Goal: Check status: Check status

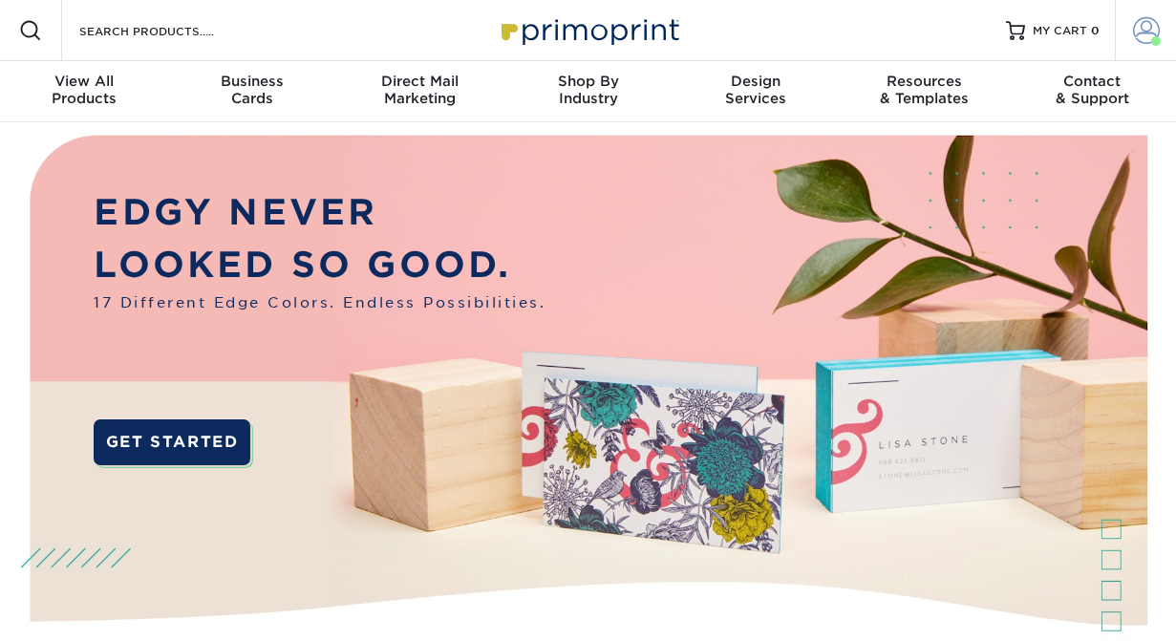
click at [1145, 35] on span at bounding box center [1146, 30] width 27 height 27
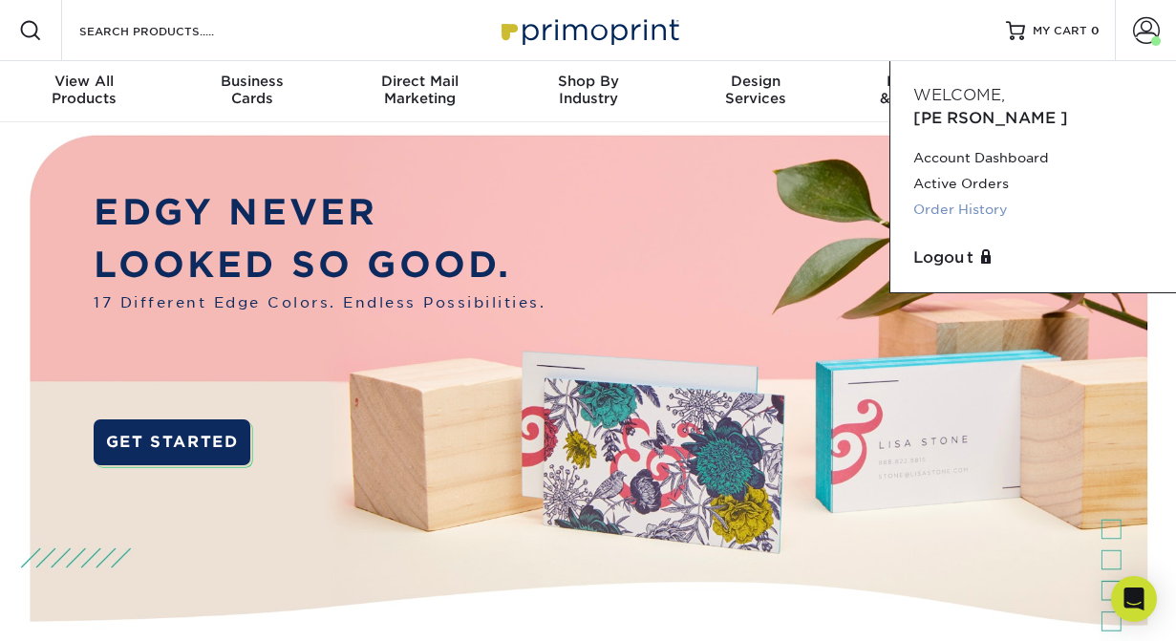
click at [987, 197] on link "Order History" at bounding box center [1033, 210] width 240 height 26
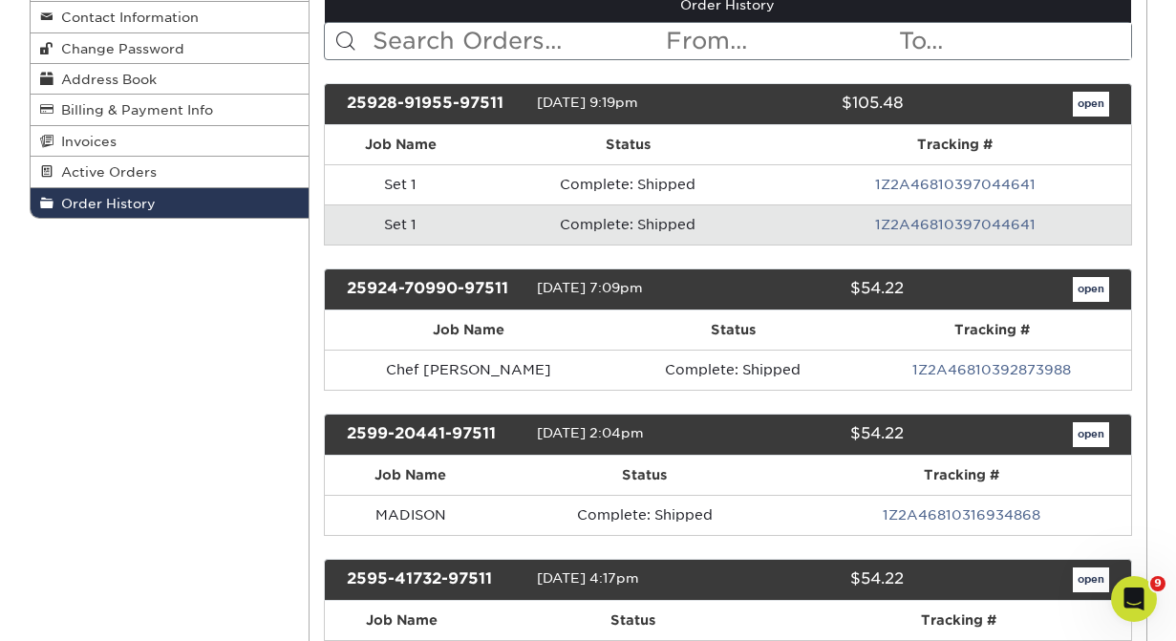
scroll to position [250, 0]
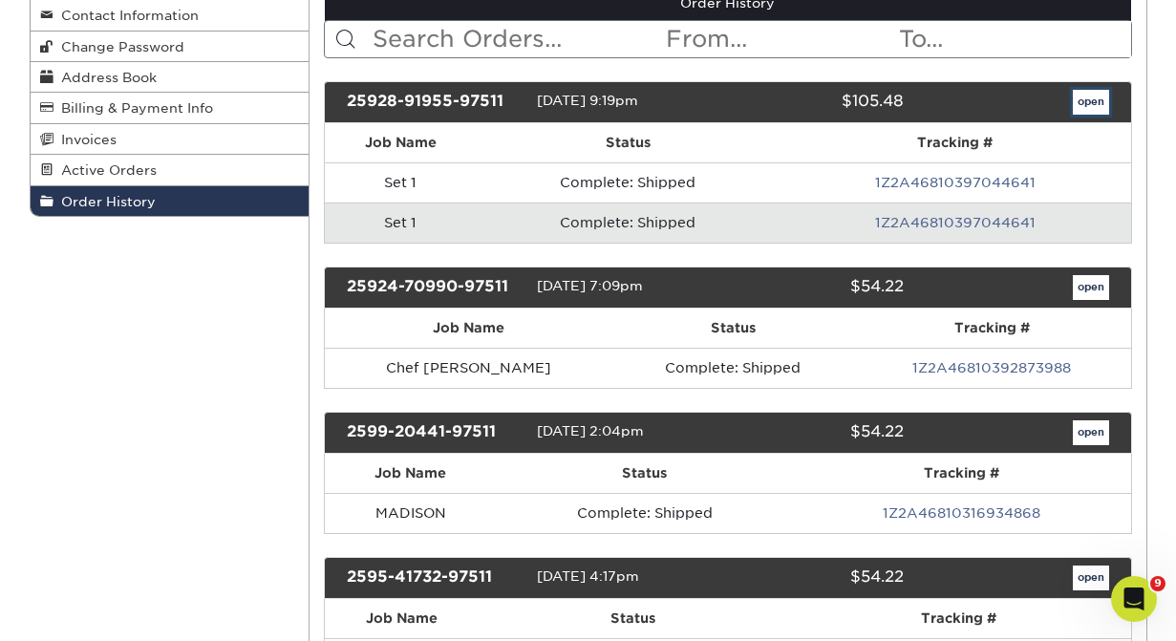
click at [1093, 103] on link "open" at bounding box center [1090, 102] width 36 height 25
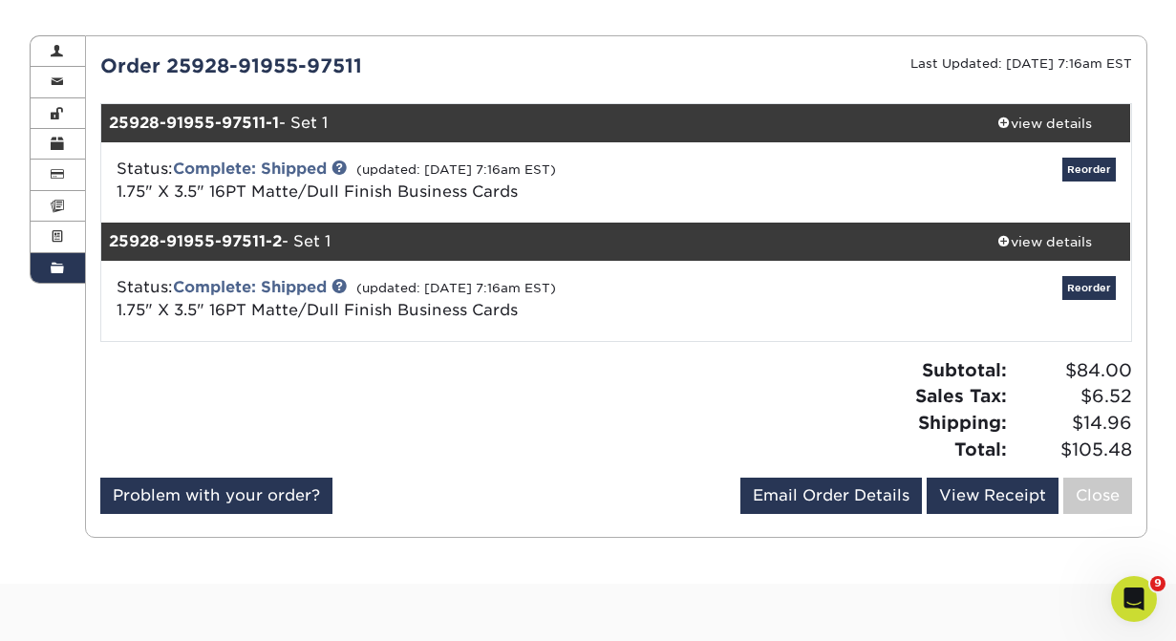
scroll to position [186, 0]
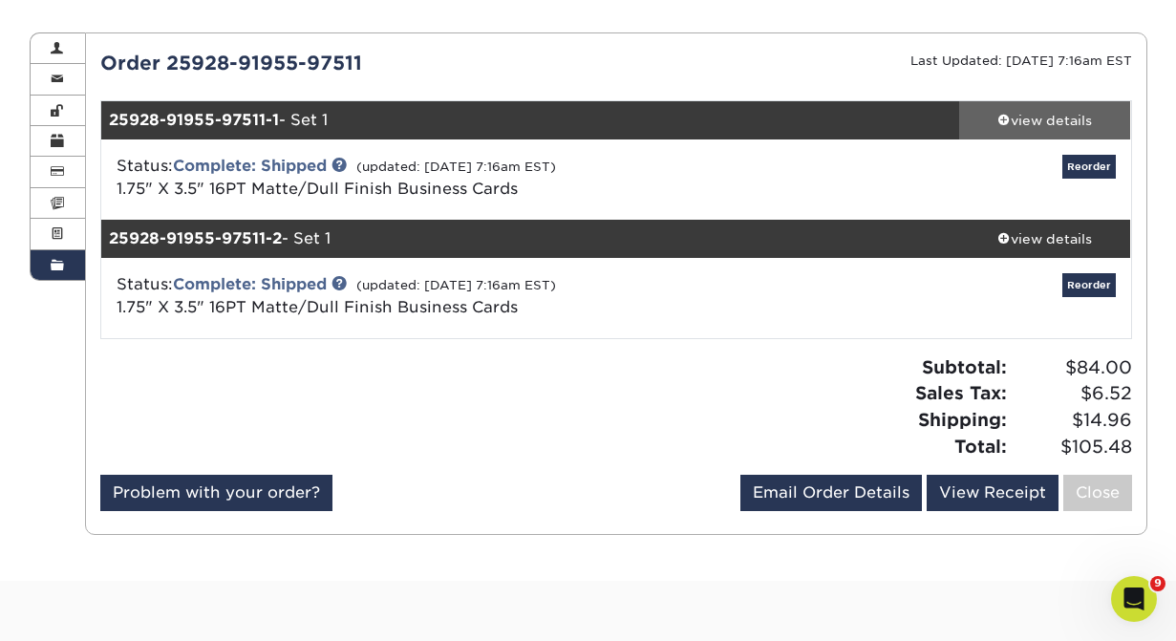
click at [1044, 121] on div "view details" at bounding box center [1045, 120] width 172 height 19
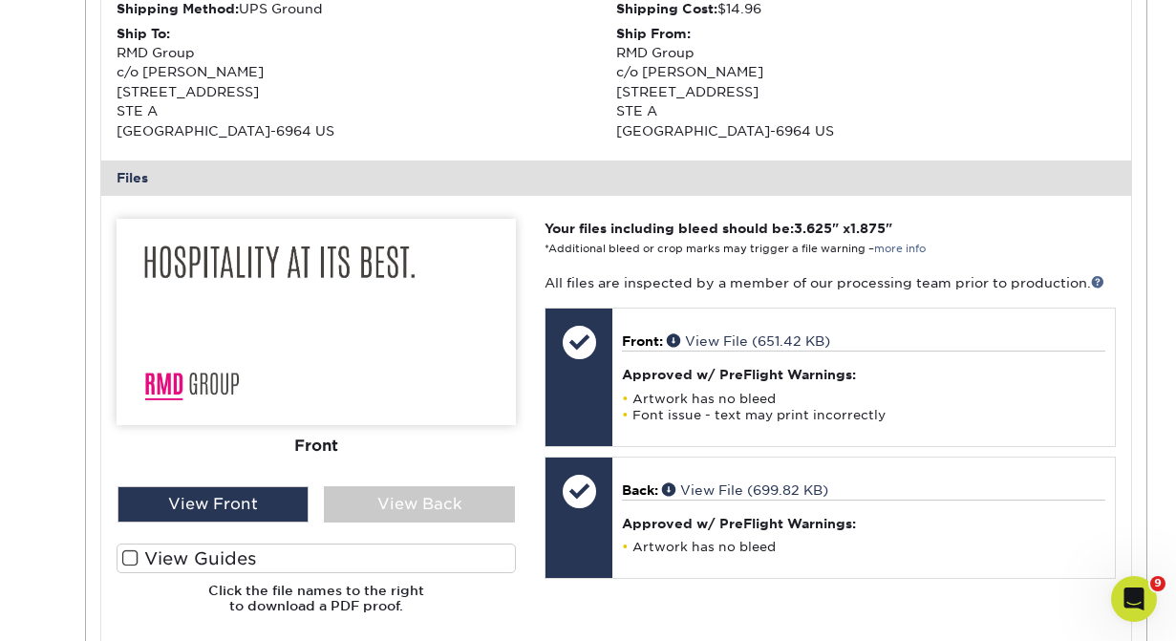
scroll to position [793, 0]
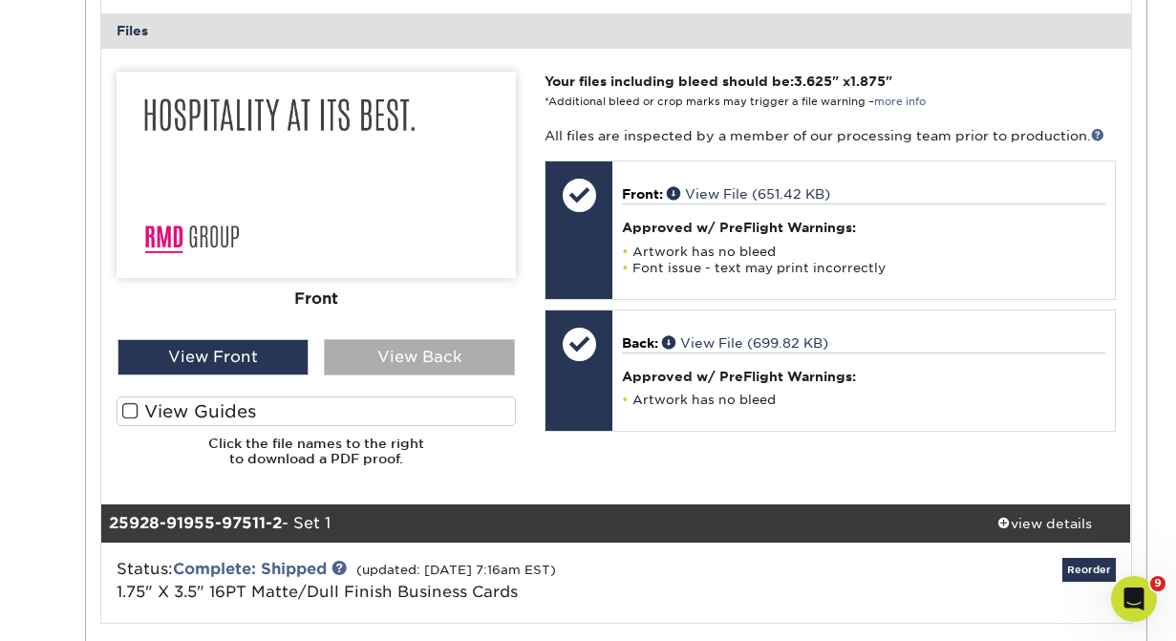
click at [352, 366] on div "View Back" at bounding box center [419, 357] width 191 height 36
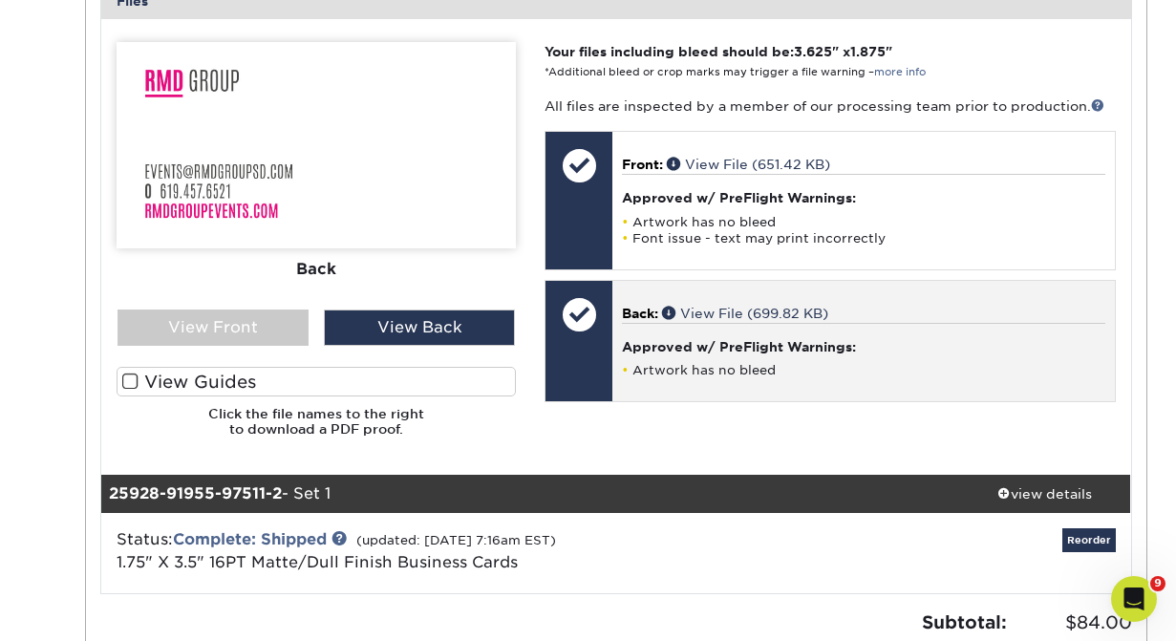
scroll to position [886, 0]
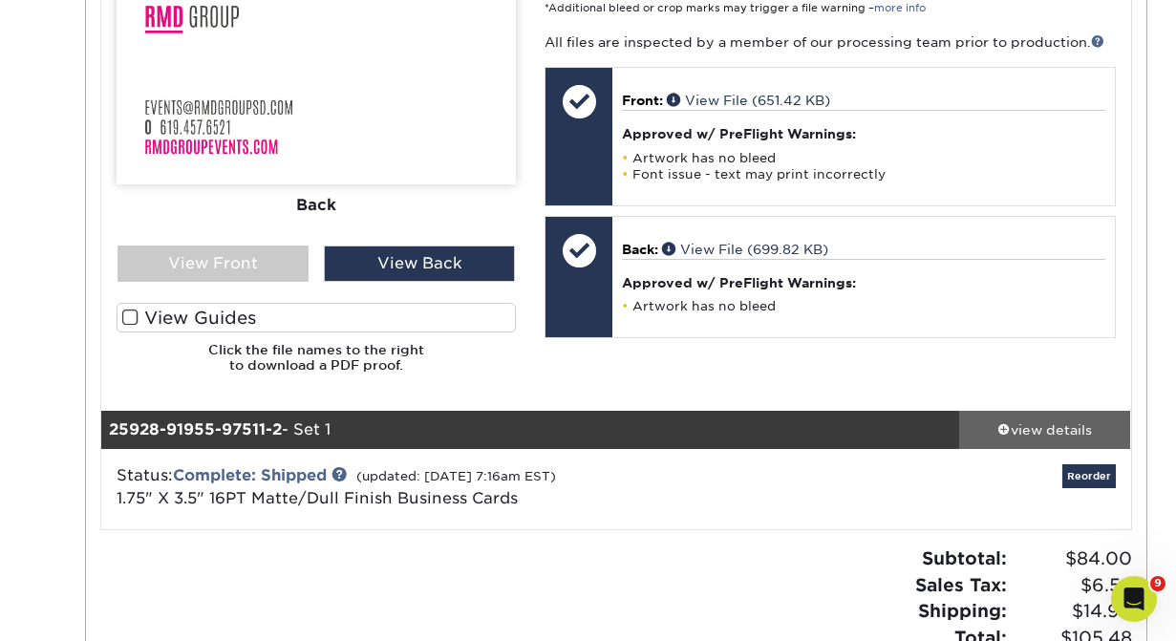
click at [1055, 426] on div "view details" at bounding box center [1045, 429] width 172 height 19
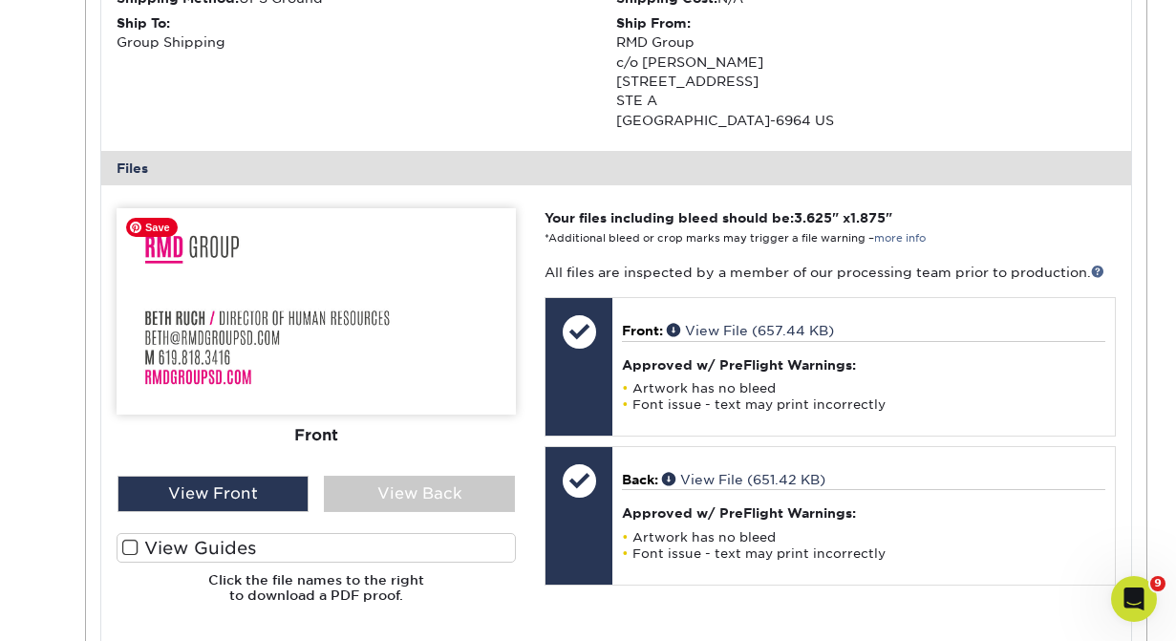
scroll to position [1682, 0]
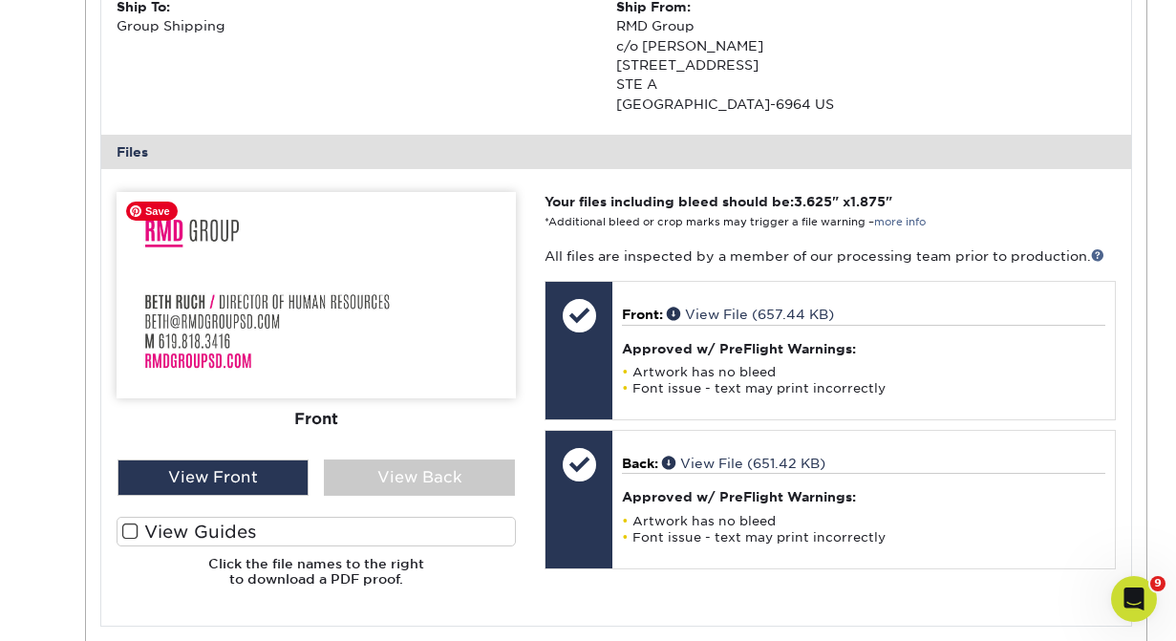
click at [403, 500] on div "Front Back" at bounding box center [316, 397] width 399 height 410
click at [402, 473] on div "View Back" at bounding box center [419, 477] width 191 height 36
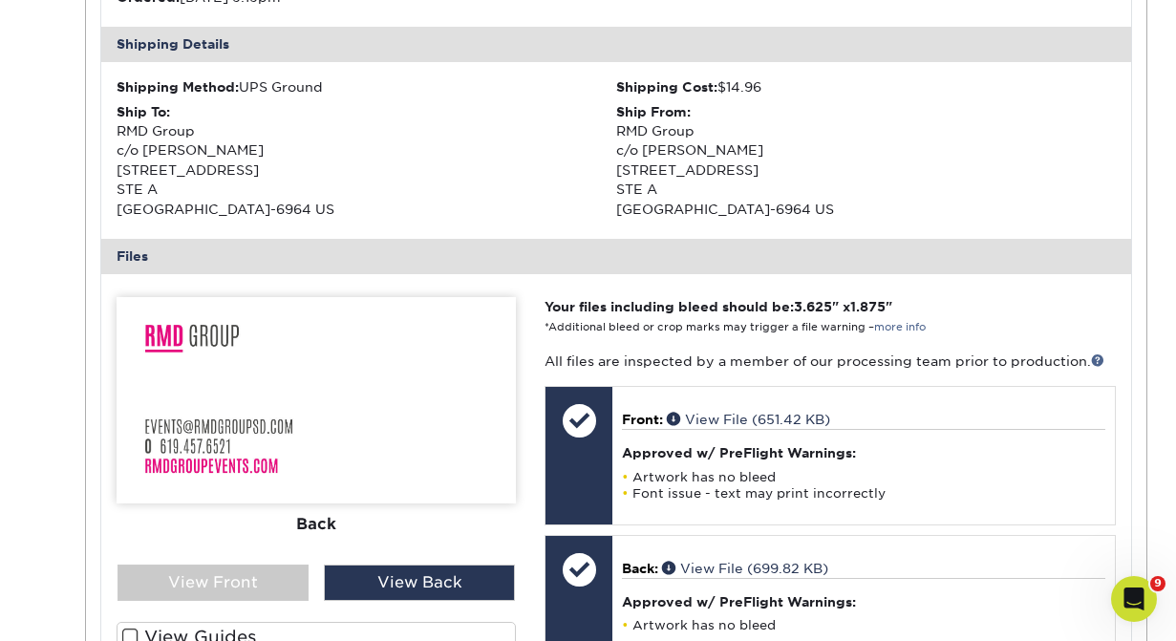
scroll to position [545, 0]
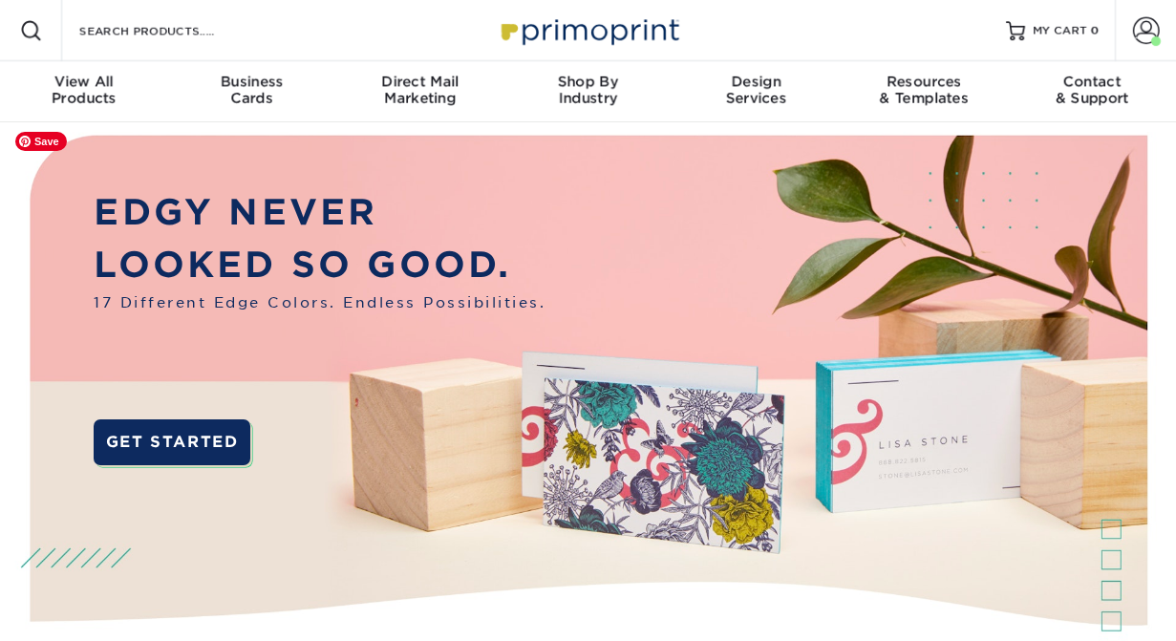
scroll to position [18, 0]
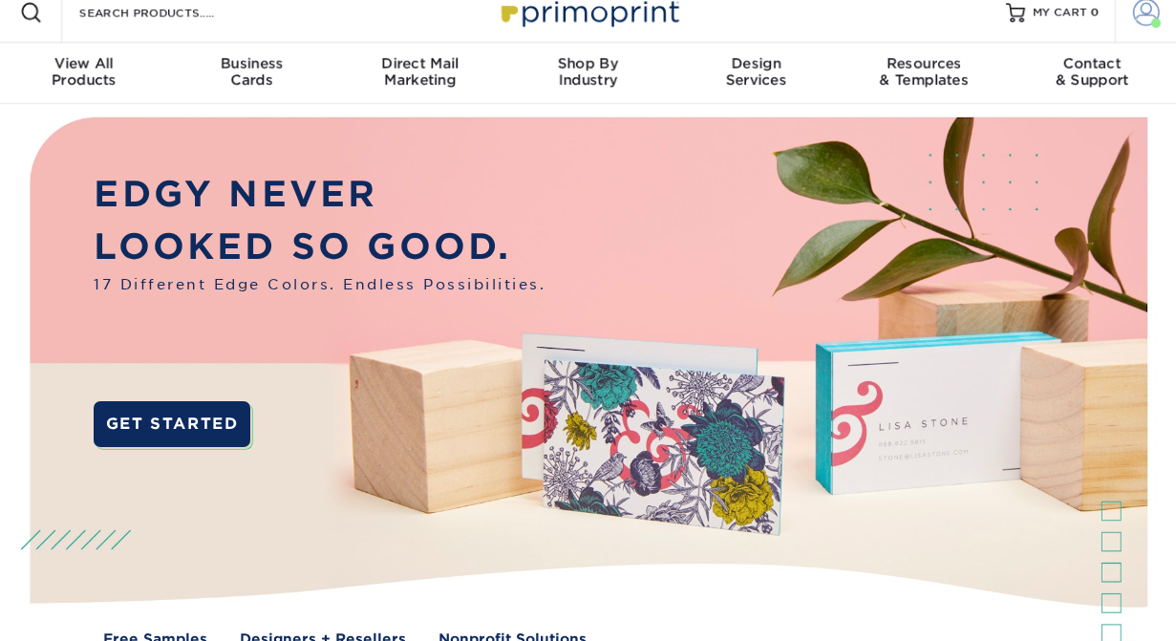
click at [1137, 14] on span at bounding box center [1146, 12] width 27 height 27
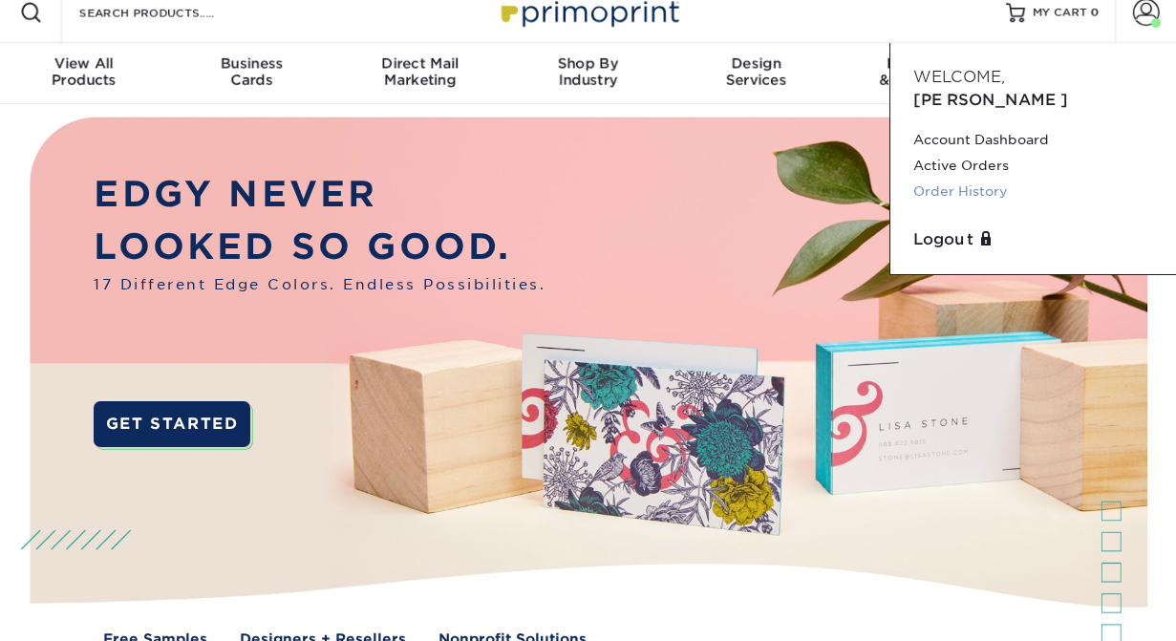
click at [986, 179] on link "Order History" at bounding box center [1033, 192] width 240 height 26
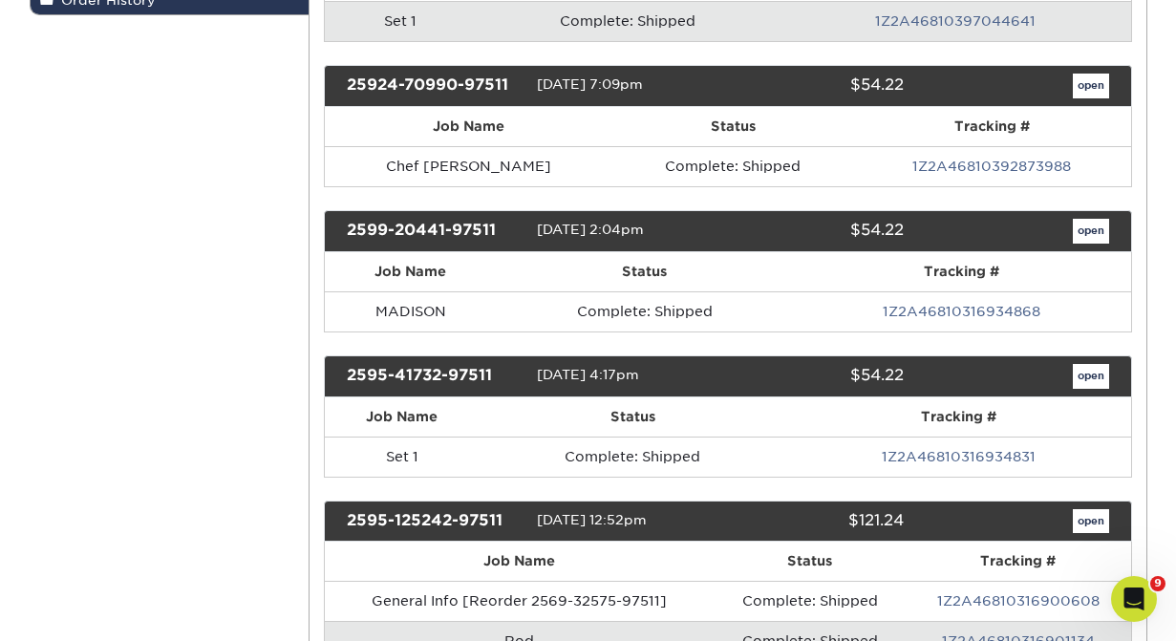
scroll to position [471, 0]
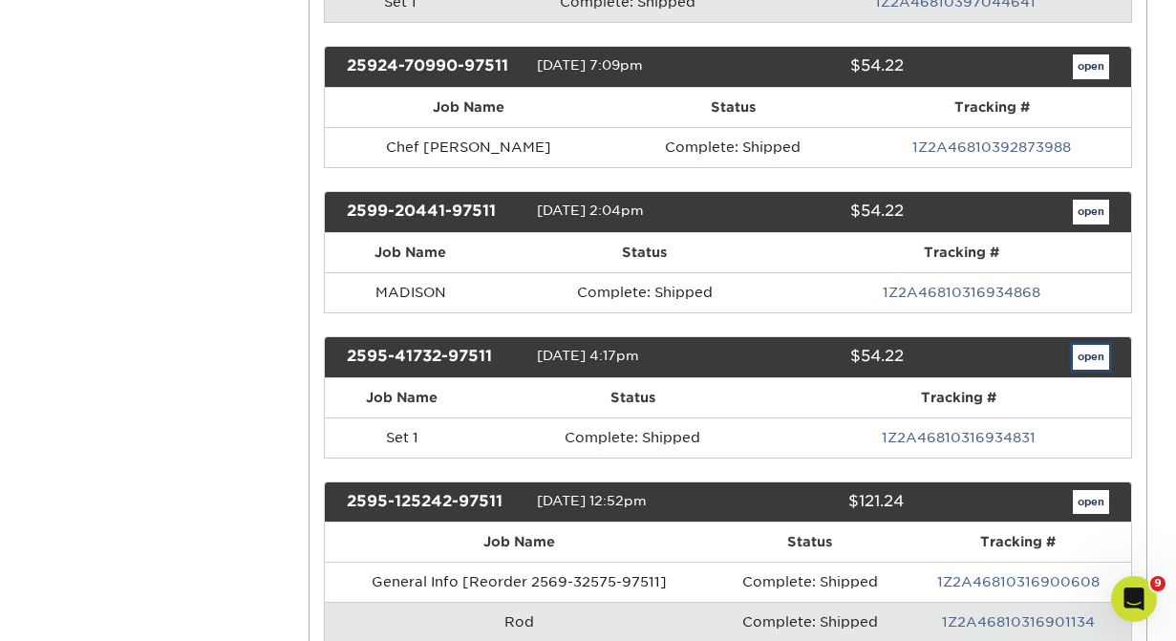
click at [1093, 350] on link "open" at bounding box center [1090, 357] width 36 height 25
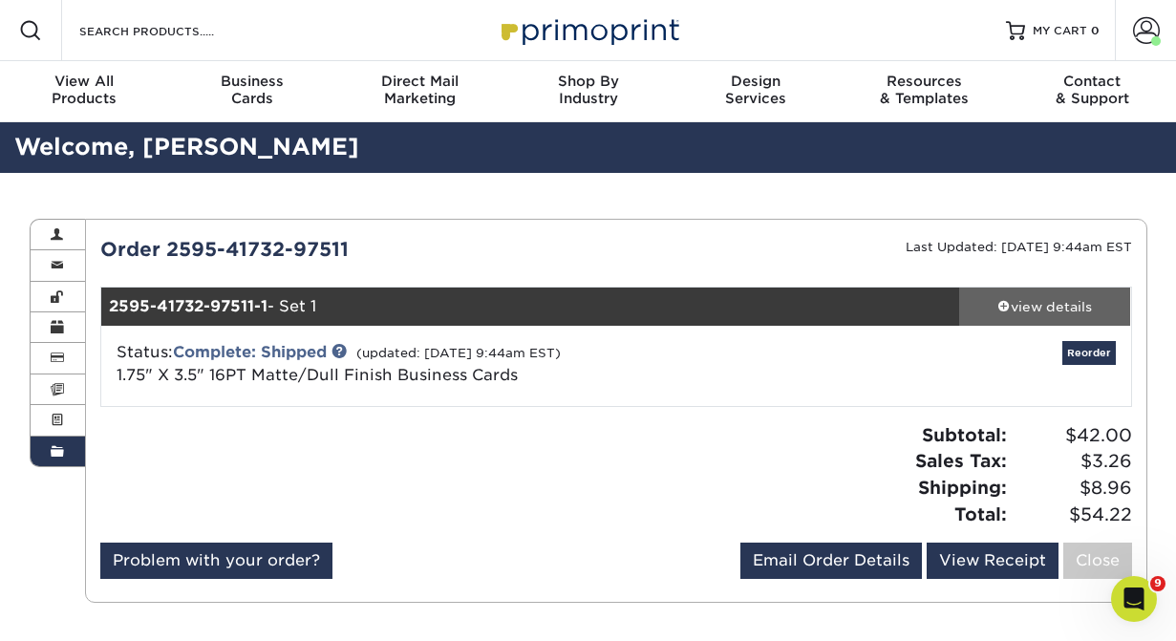
click at [1071, 308] on div "view details" at bounding box center [1045, 306] width 172 height 19
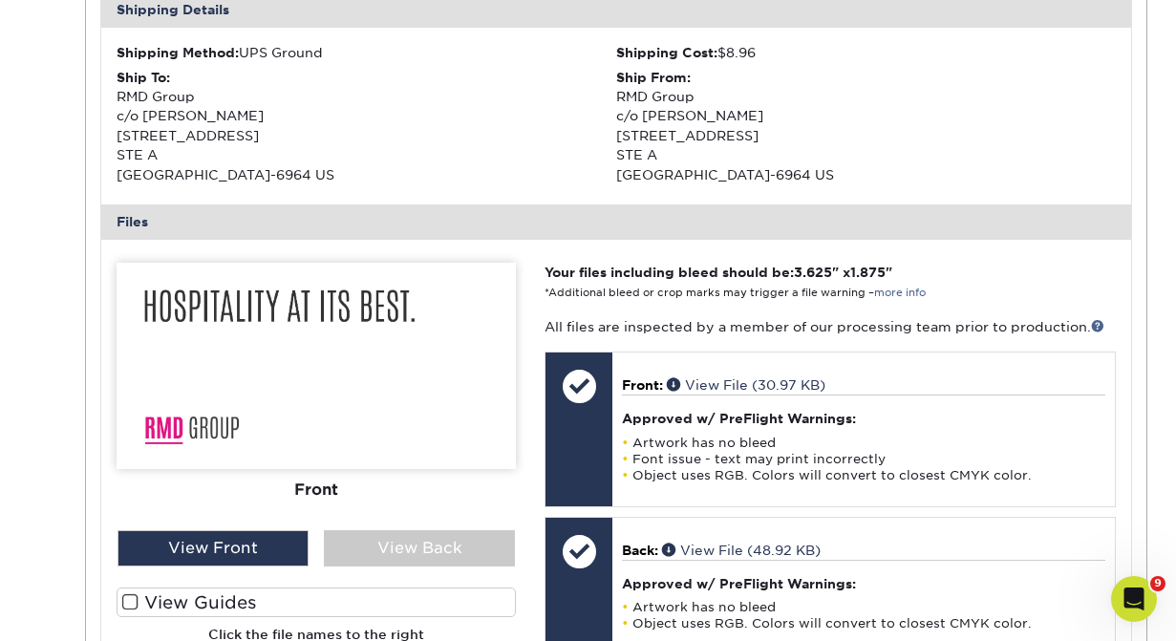
scroll to position [625, 0]
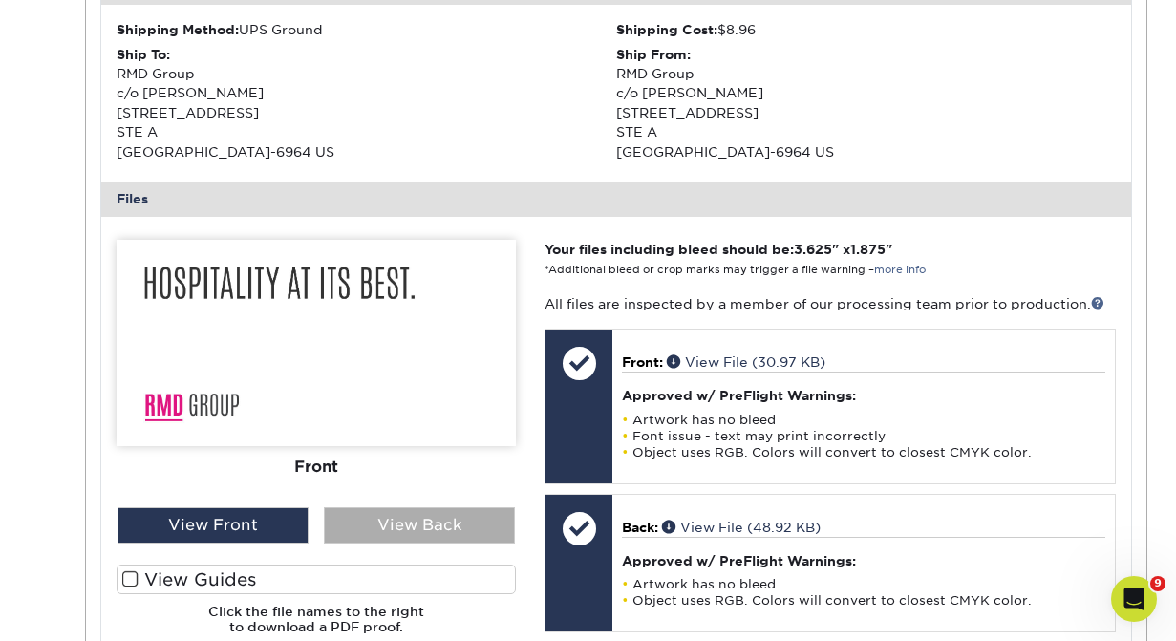
click at [405, 519] on div "View Back" at bounding box center [419, 525] width 191 height 36
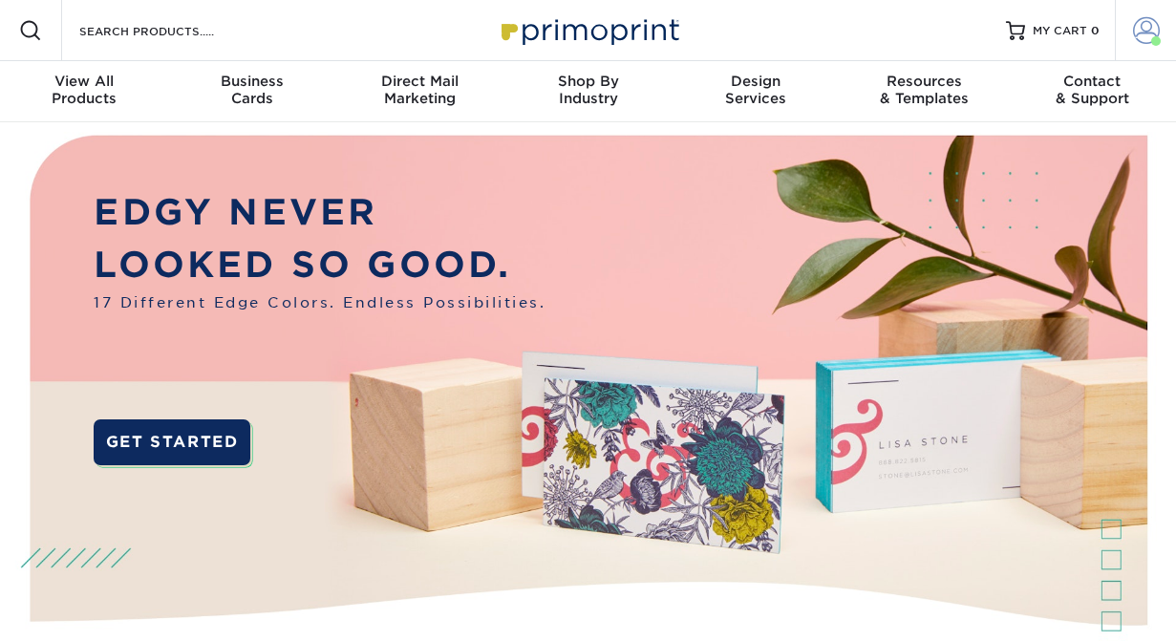
click at [1149, 30] on span at bounding box center [1146, 30] width 27 height 27
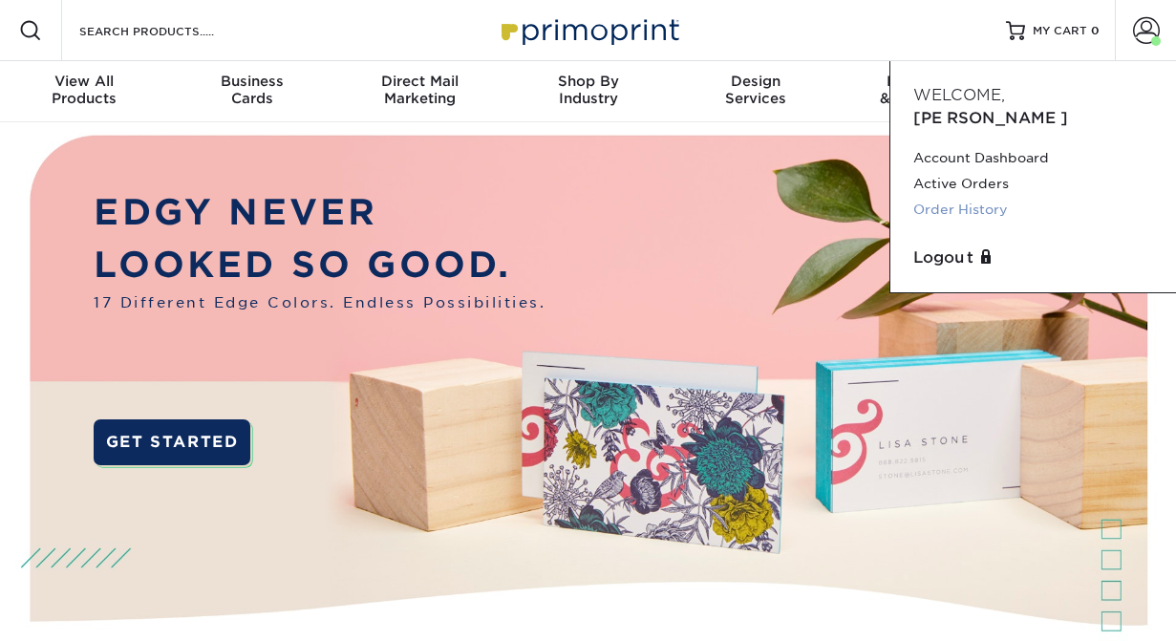
click at [967, 197] on link "Order History" at bounding box center [1033, 210] width 240 height 26
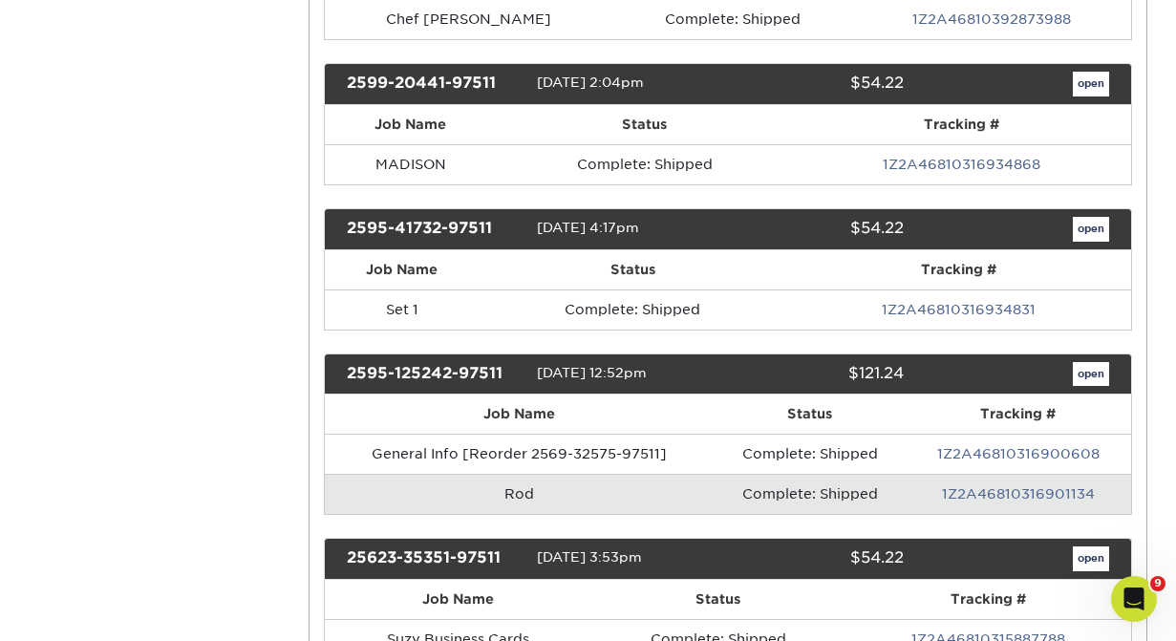
scroll to position [591, 0]
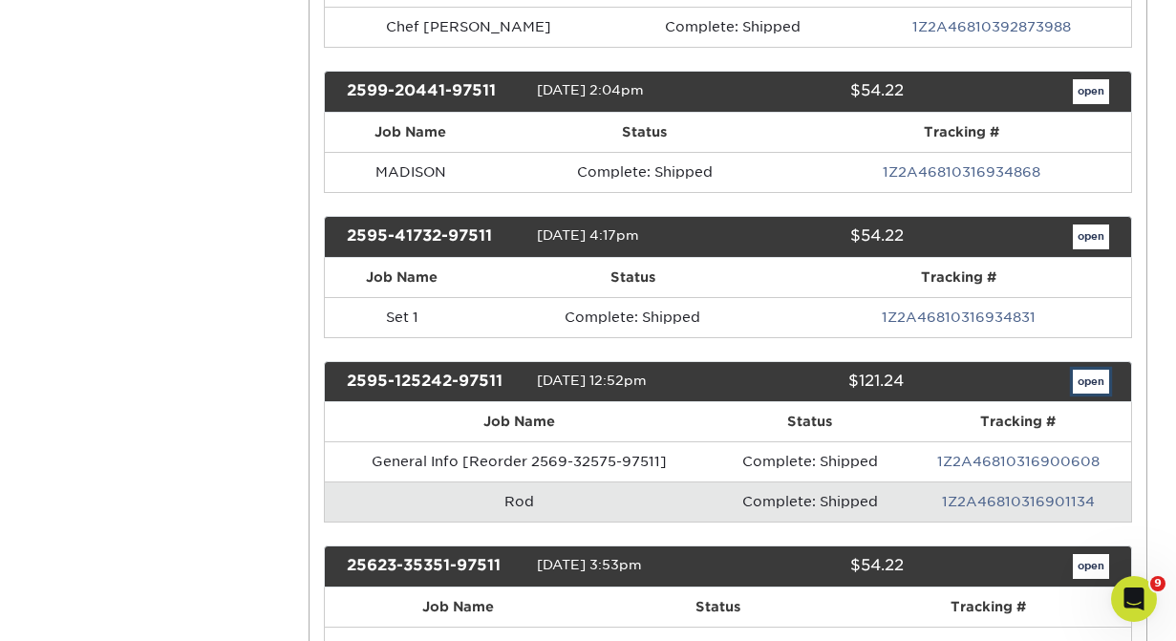
click at [1092, 372] on link "open" at bounding box center [1090, 382] width 36 height 25
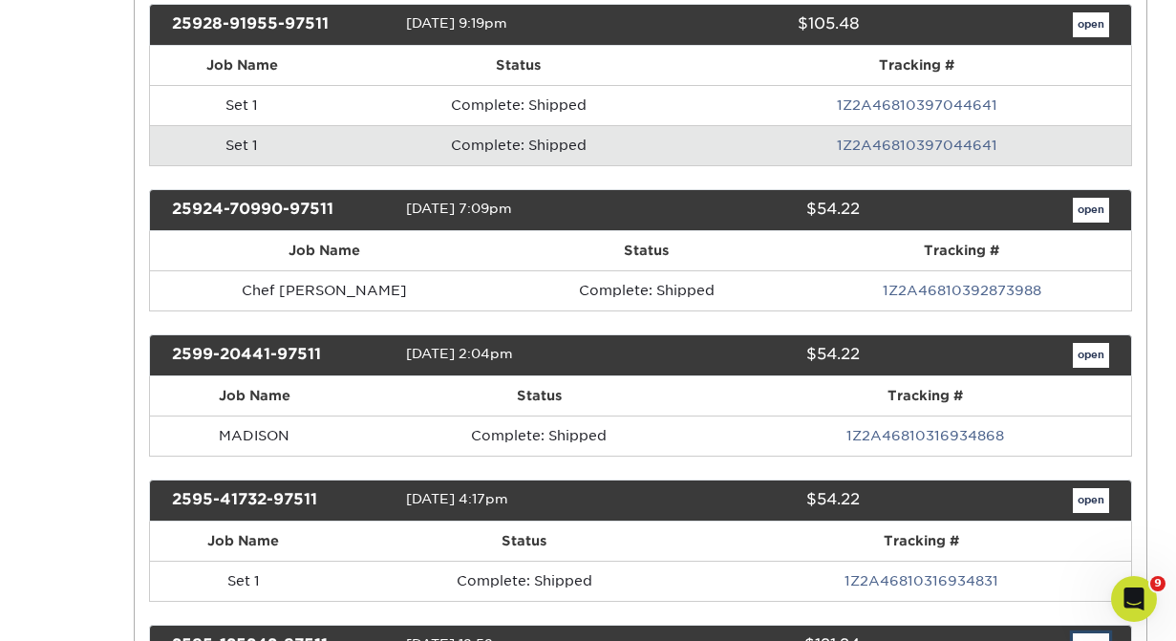
scroll to position [0, 0]
